Goal: Navigation & Orientation: Find specific page/section

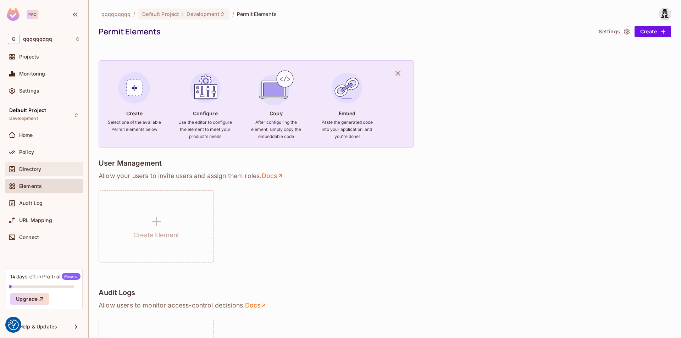
click at [38, 168] on span "Directory" at bounding box center [30, 169] width 22 height 6
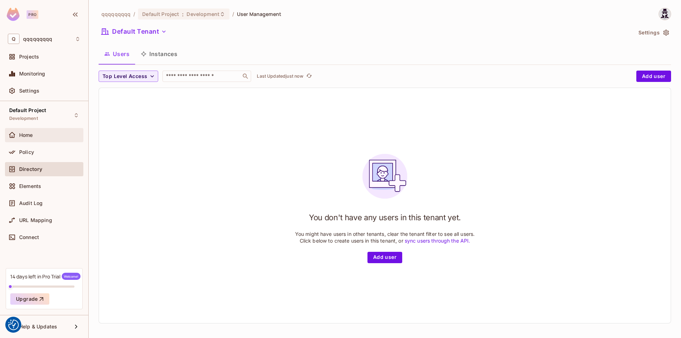
click at [36, 141] on div "Home" at bounding box center [44, 135] width 78 height 14
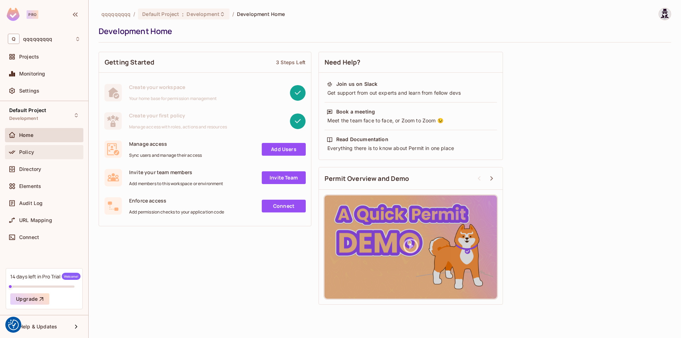
click at [33, 153] on span "Policy" at bounding box center [26, 152] width 15 height 6
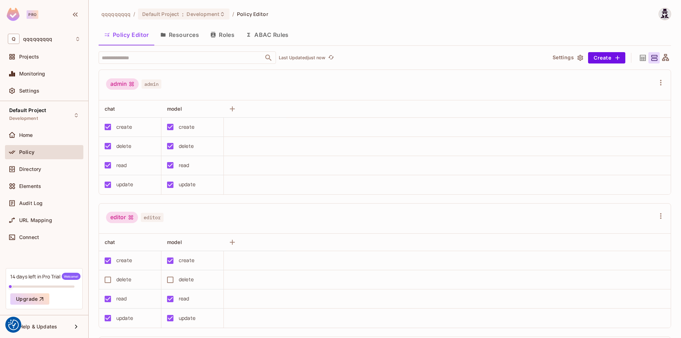
click at [186, 42] on button "Resources" at bounding box center [180, 35] width 50 height 18
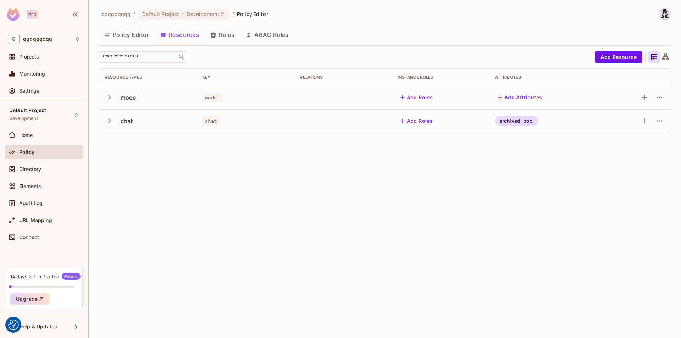
click at [133, 37] on button "Policy Editor" at bounding box center [127, 35] width 56 height 18
